Goal: Task Accomplishment & Management: Complete application form

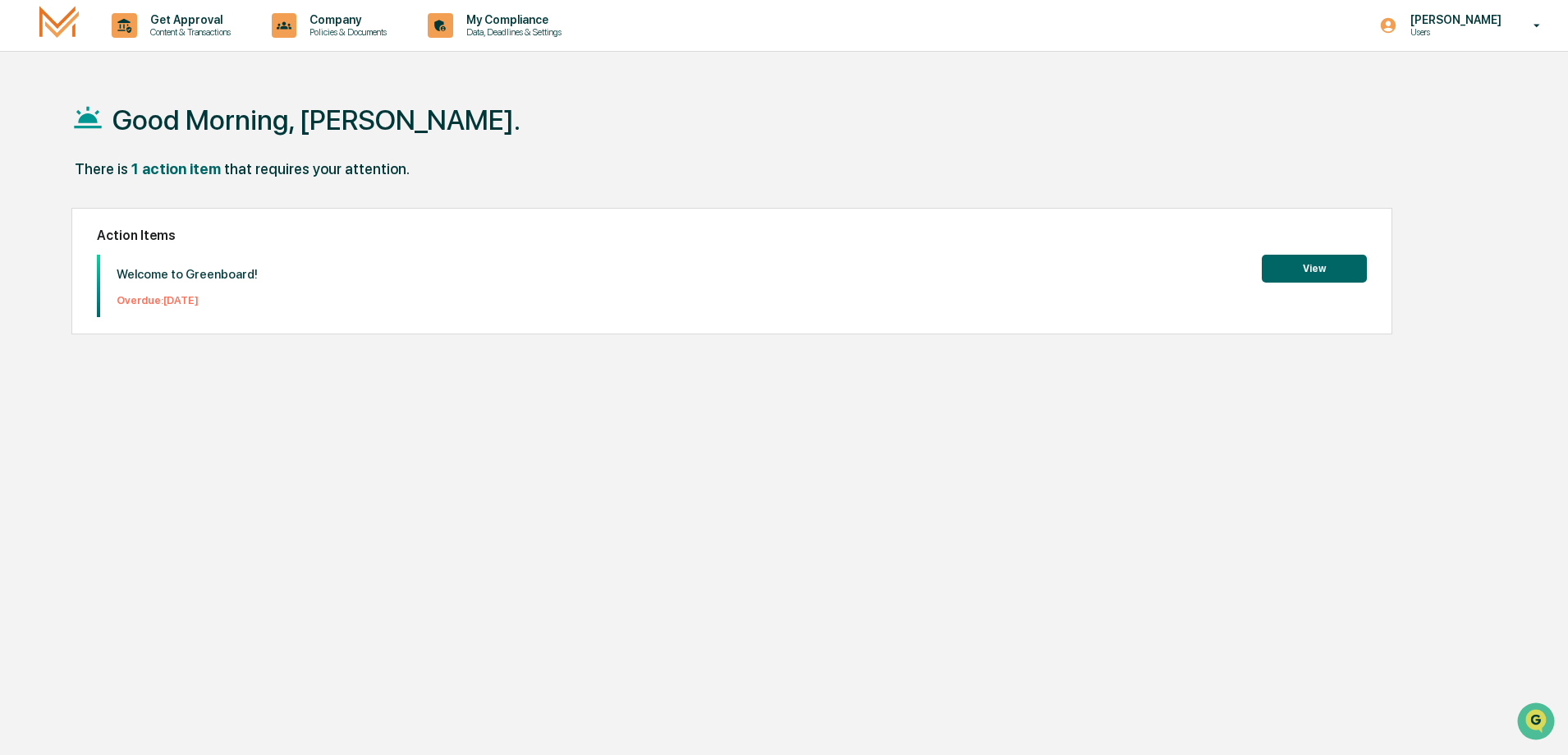
click at [1300, 269] on button "View" at bounding box center [1314, 268] width 105 height 28
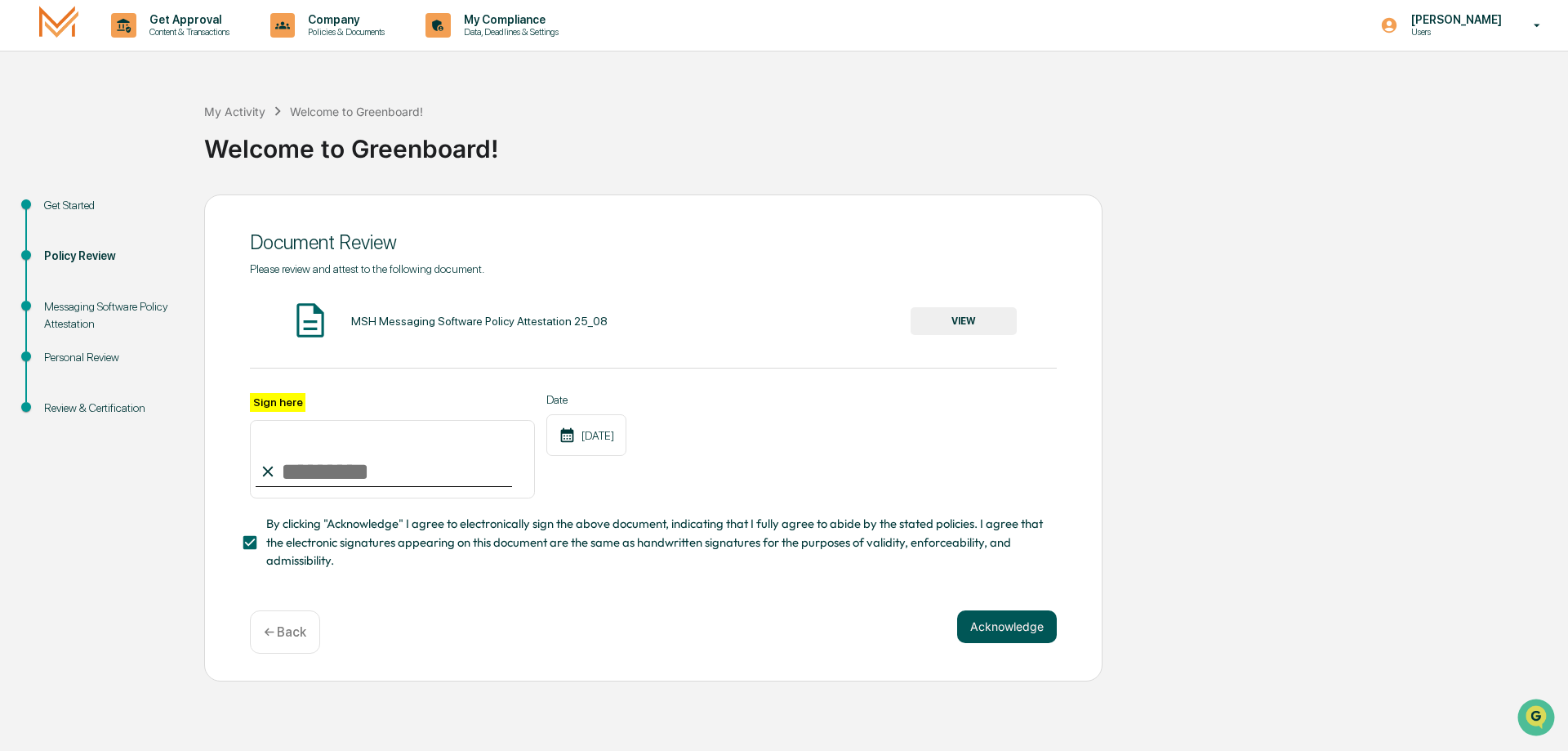
click at [990, 639] on button "Acknowledge" at bounding box center [1007, 626] width 100 height 33
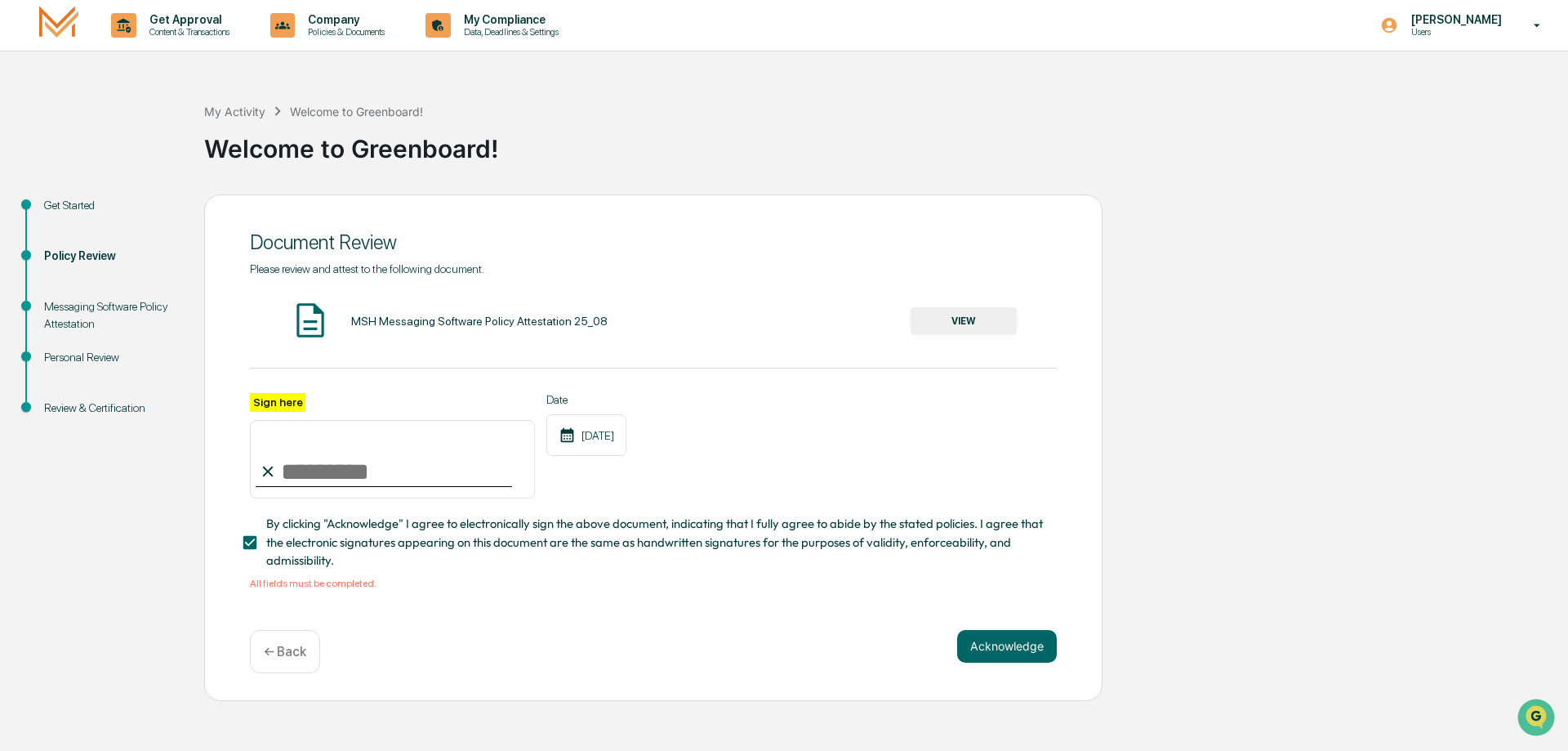
click at [293, 475] on input "Sign here" at bounding box center [392, 459] width 285 height 79
type input "**********"
click at [980, 645] on button "Acknowledge" at bounding box center [1007, 646] width 100 height 33
click at [962, 322] on button "VIEW" at bounding box center [964, 320] width 106 height 28
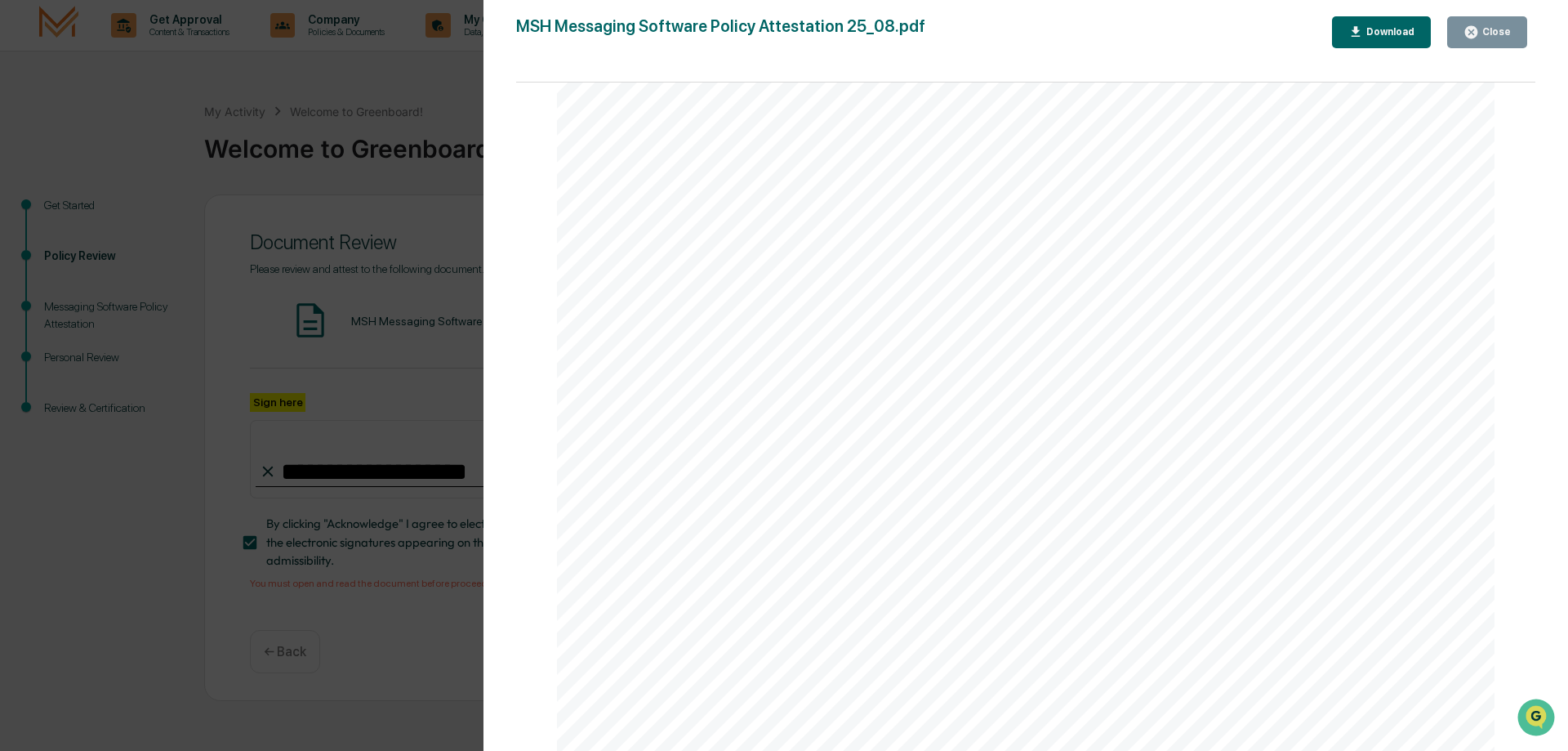
scroll to position [3116, 0]
click at [1487, 24] on button "Close" at bounding box center [1486, 32] width 80 height 32
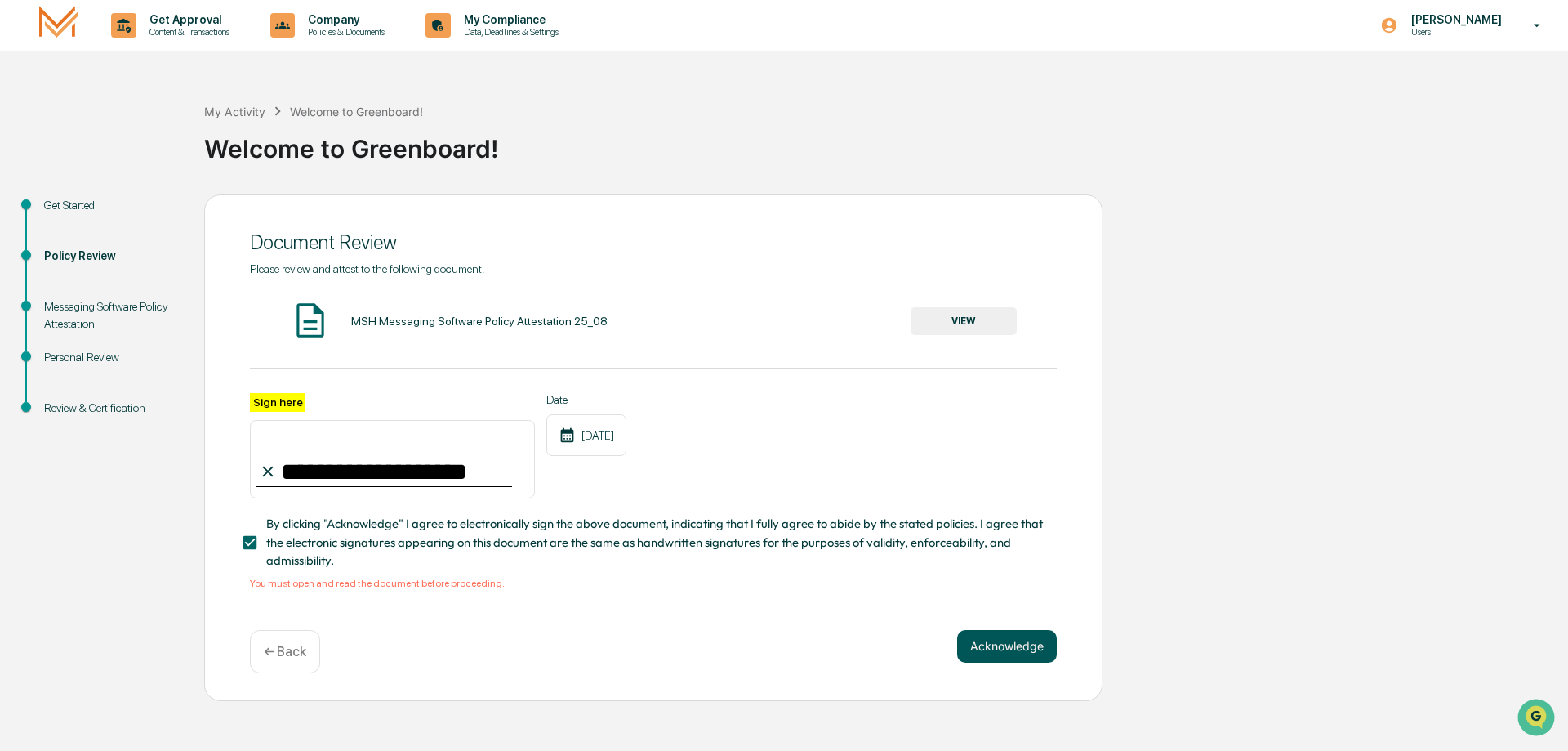
click at [986, 653] on button "Acknowledge" at bounding box center [1007, 646] width 100 height 33
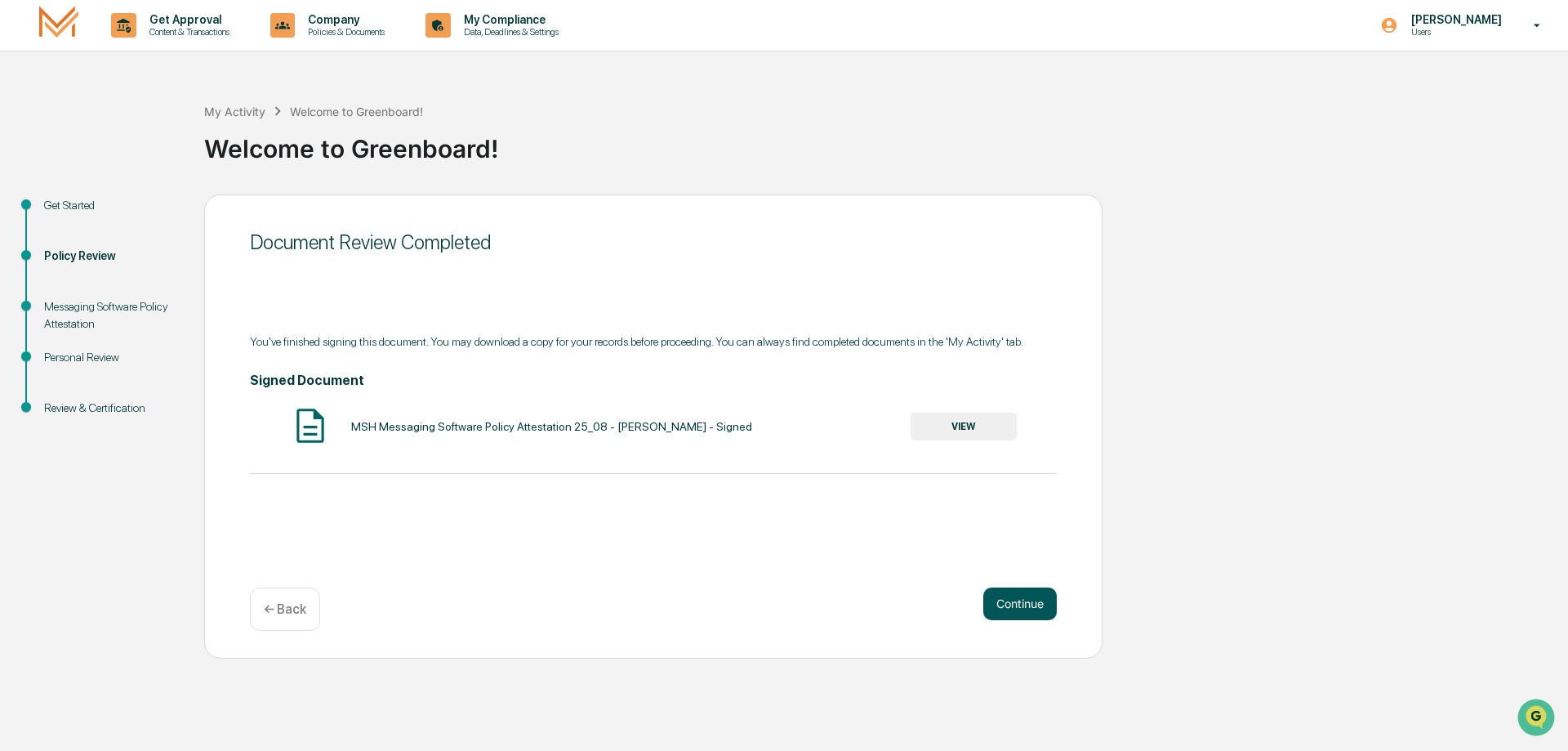
click at [1018, 607] on button "Continue" at bounding box center [1020, 603] width 74 height 33
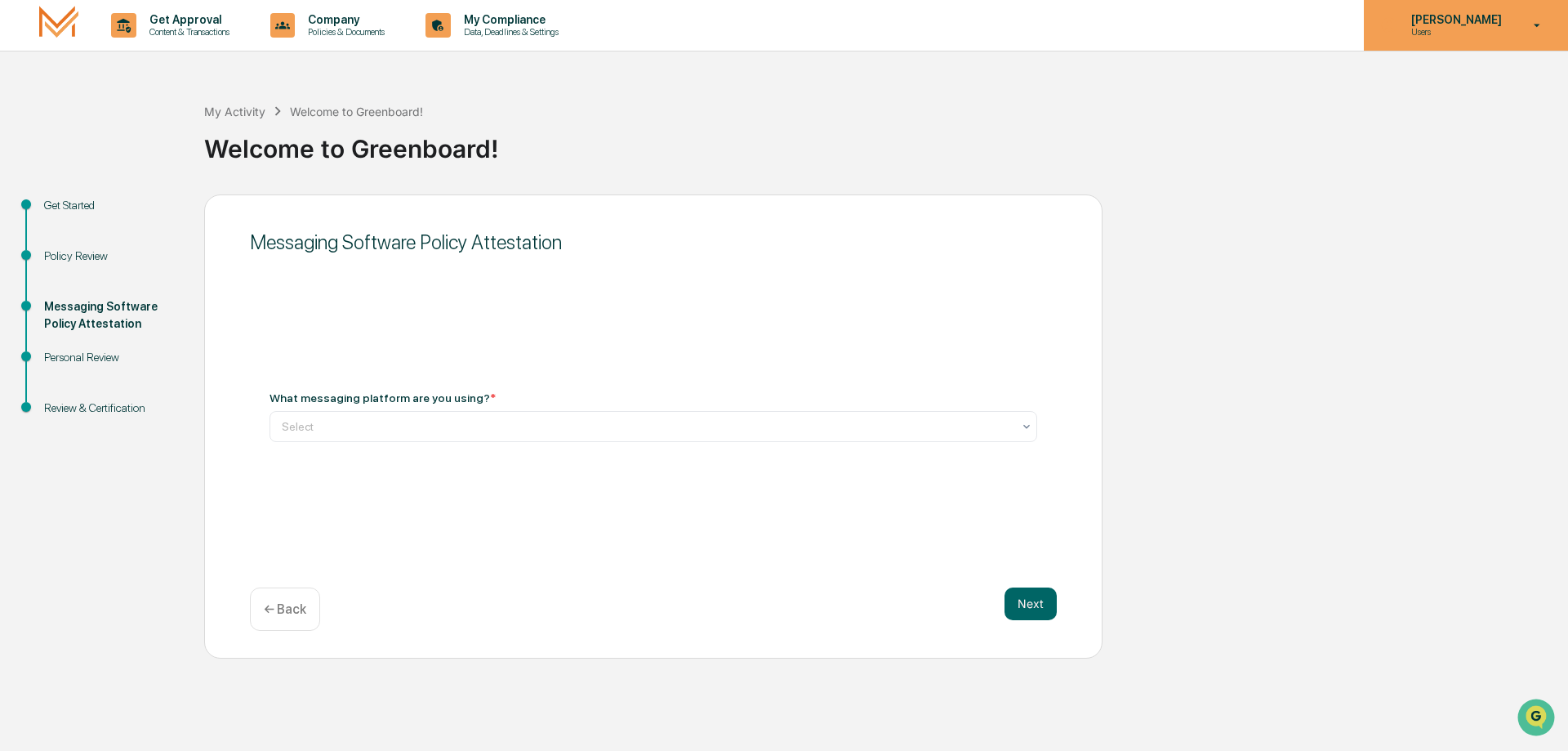
click at [1531, 25] on icon at bounding box center [1538, 26] width 29 height 15
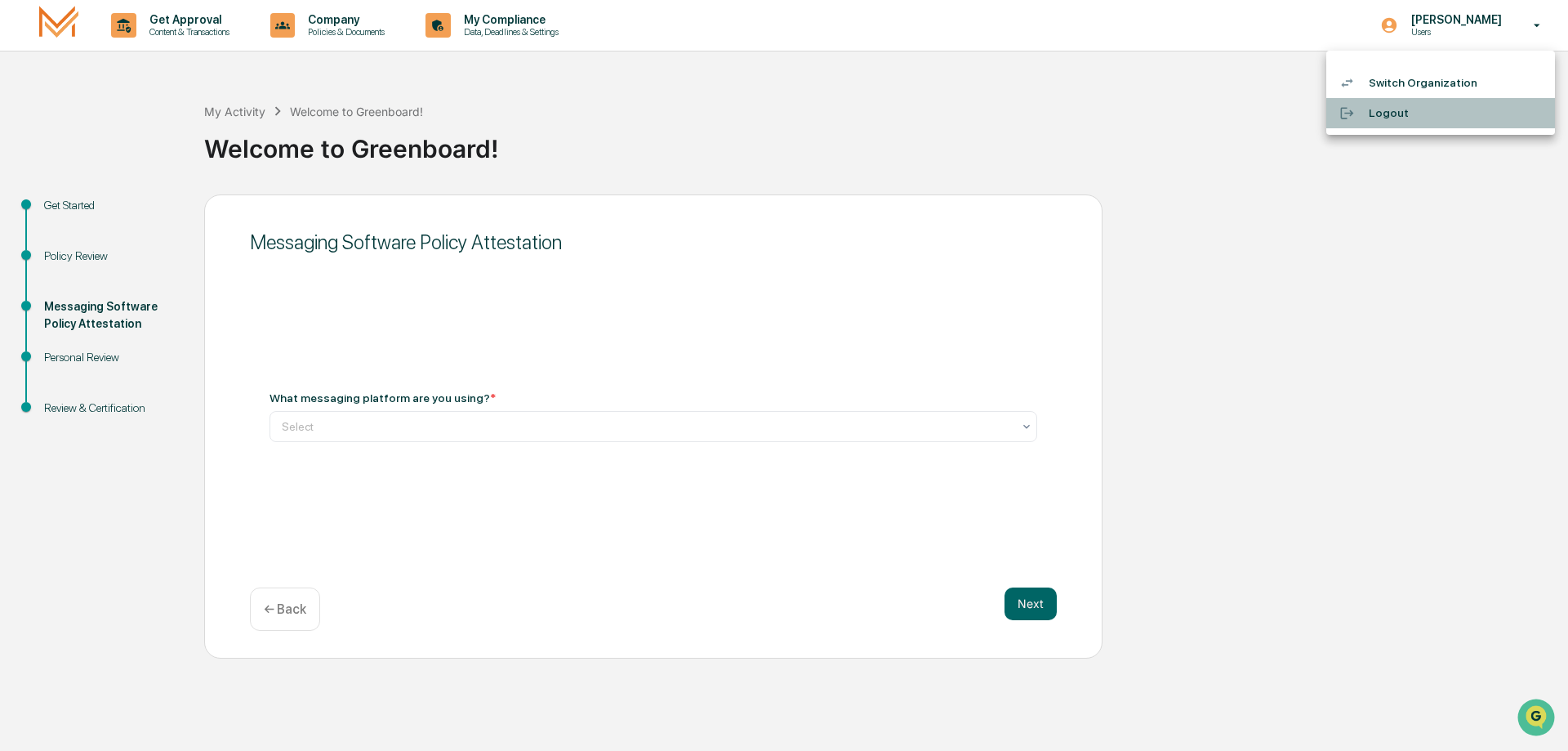
click at [1386, 109] on li "Logout" at bounding box center [1440, 113] width 228 height 31
